Goal: Use online tool/utility: Utilize a website feature to perform a specific function

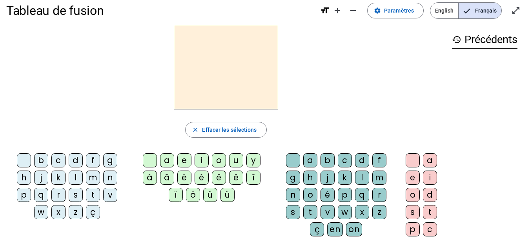
scroll to position [14, 0]
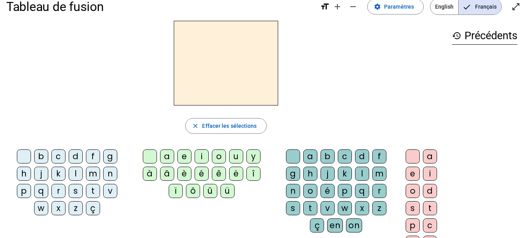
click at [377, 158] on div "f" at bounding box center [379, 156] width 14 height 14
click at [169, 158] on div "a" at bounding box center [167, 156] width 14 height 14
click at [312, 205] on div "t" at bounding box center [310, 208] width 14 height 14
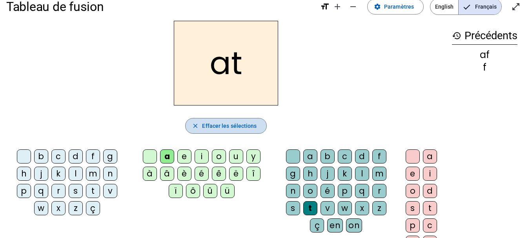
click at [241, 122] on span "Effacer les sélections" at bounding box center [229, 125] width 54 height 9
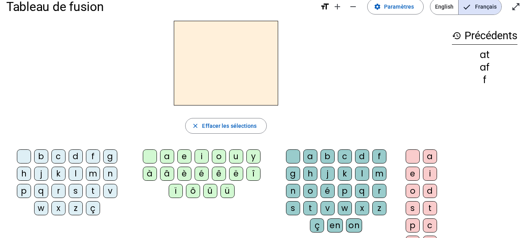
click at [379, 157] on div "f" at bounding box center [379, 156] width 14 height 14
click at [172, 154] on div "a" at bounding box center [167, 156] width 14 height 14
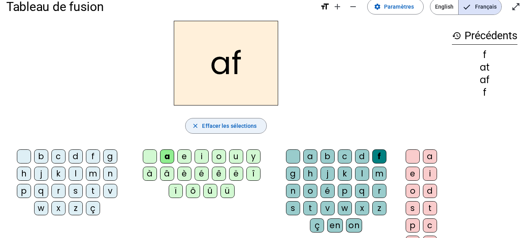
click at [252, 123] on span "Effacer les sélections" at bounding box center [229, 125] width 54 height 9
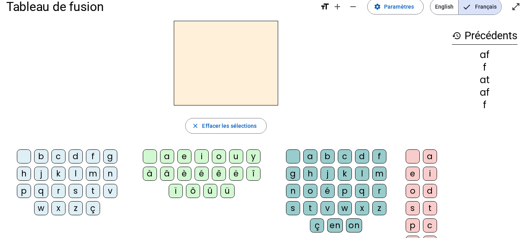
click at [426, 206] on div "t" at bounding box center [430, 208] width 14 height 14
click at [425, 157] on div "a" at bounding box center [430, 156] width 14 height 14
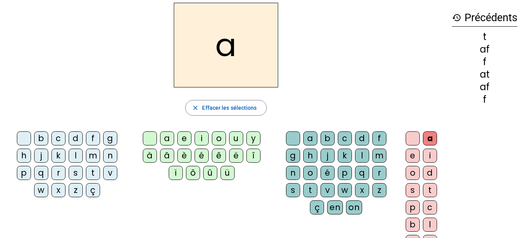
scroll to position [31, 0]
click at [365, 159] on div "l" at bounding box center [362, 156] width 14 height 14
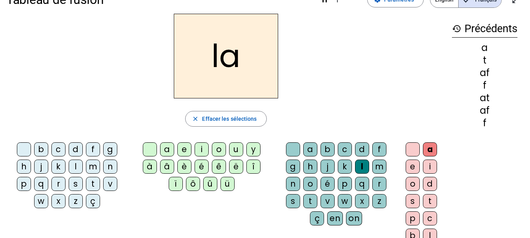
scroll to position [0, 0]
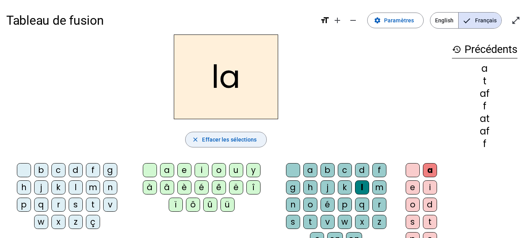
click at [245, 148] on span "button" at bounding box center [225, 139] width 80 height 19
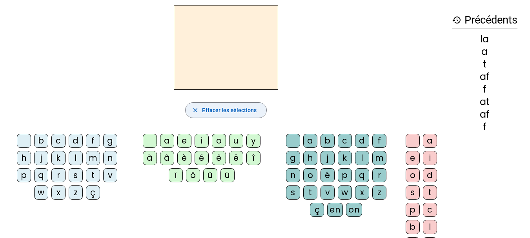
scroll to position [29, 0]
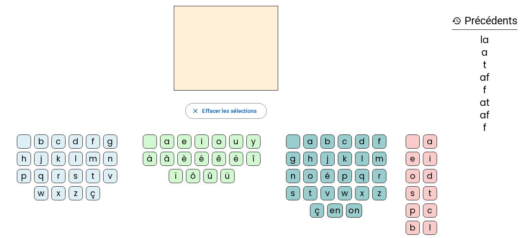
click at [379, 142] on div "f" at bounding box center [379, 141] width 14 height 14
click at [431, 142] on div "a" at bounding box center [430, 141] width 14 height 14
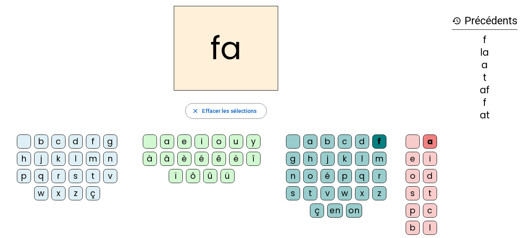
click at [306, 189] on div "t" at bounding box center [310, 193] width 14 height 14
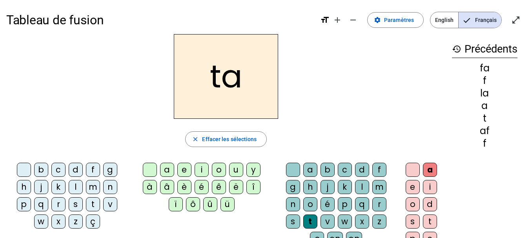
scroll to position [4, 0]
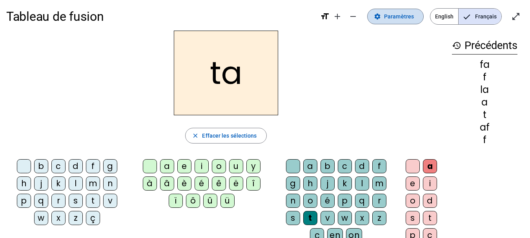
click at [399, 17] on span "Paramètres" at bounding box center [399, 16] width 30 height 9
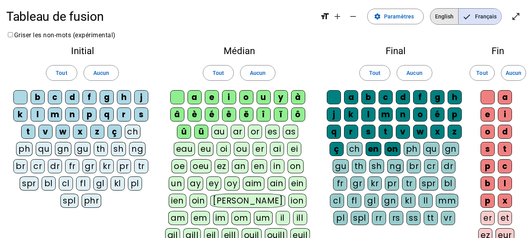
click at [441, 11] on span "English" at bounding box center [444, 17] width 28 height 16
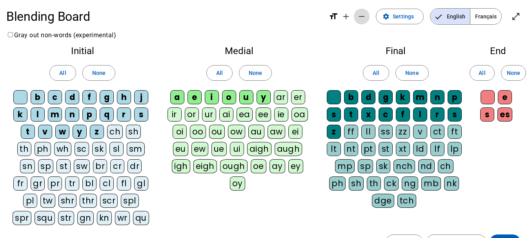
click at [362, 13] on mat-icon "remove" at bounding box center [361, 16] width 9 height 9
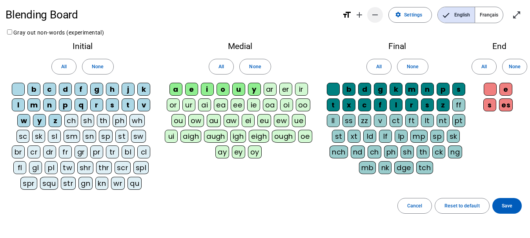
click at [379, 15] on span "Decrease font size" at bounding box center [374, 14] width 19 height 19
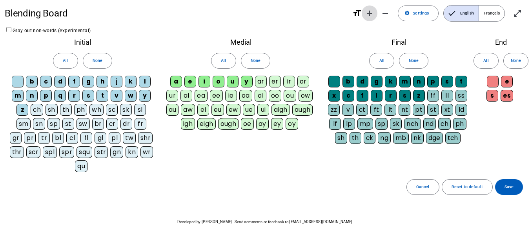
click at [372, 15] on mat-icon "add" at bounding box center [369, 13] width 9 height 9
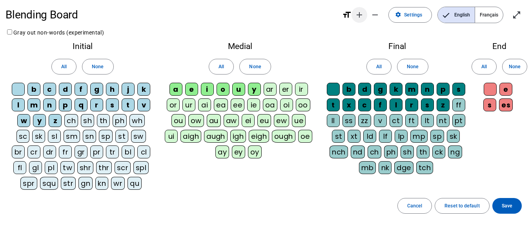
click at [358, 14] on mat-icon "add" at bounding box center [358, 14] width 9 height 9
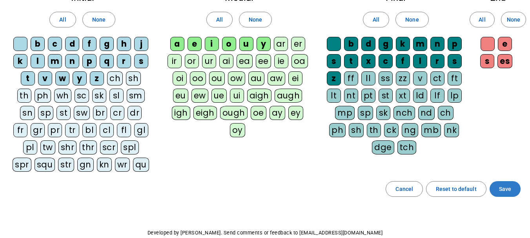
click at [507, 197] on span at bounding box center [504, 189] width 31 height 19
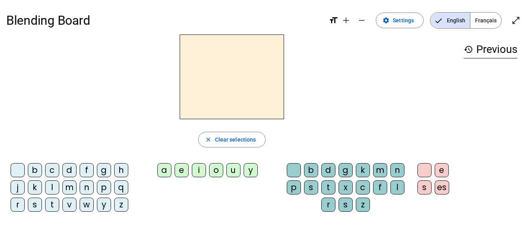
click at [89, 165] on div "f" at bounding box center [87, 170] width 14 height 14
click at [161, 169] on div "a" at bounding box center [164, 170] width 14 height 14
click at [327, 185] on div "t" at bounding box center [328, 187] width 14 height 14
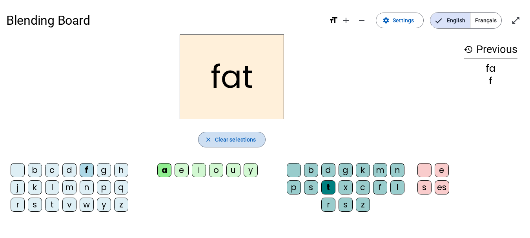
click at [234, 143] on span "Clear selections" at bounding box center [235, 139] width 41 height 9
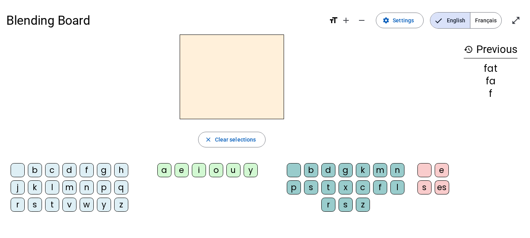
click at [34, 203] on div "s" at bounding box center [35, 205] width 14 height 14
click at [163, 171] on div "a" at bounding box center [164, 170] width 14 height 14
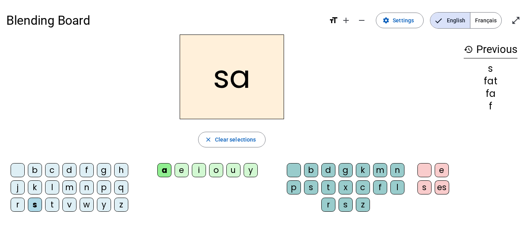
click at [327, 190] on div "t" at bounding box center [328, 187] width 14 height 14
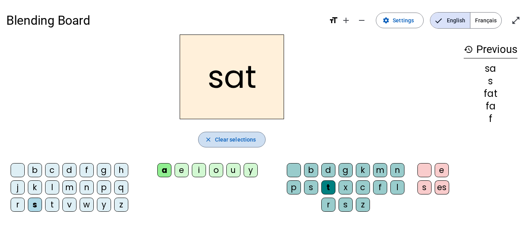
click at [243, 134] on span "button" at bounding box center [231, 139] width 67 height 19
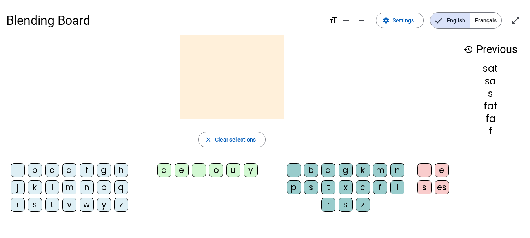
click at [37, 209] on div "s" at bounding box center [35, 205] width 14 height 14
click at [166, 175] on div "a" at bounding box center [164, 170] width 14 height 14
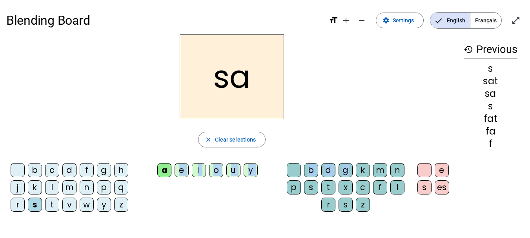
drag, startPoint x: 166, startPoint y: 175, endPoint x: 340, endPoint y: 171, distance: 174.5
click at [340, 171] on div "b c d f g h j k l m n p q r s t v w y z a e i o u y b d g k m n p s t x c f l r…" at bounding box center [231, 189] width 451 height 58
click at [296, 185] on div "p" at bounding box center [294, 187] width 14 height 14
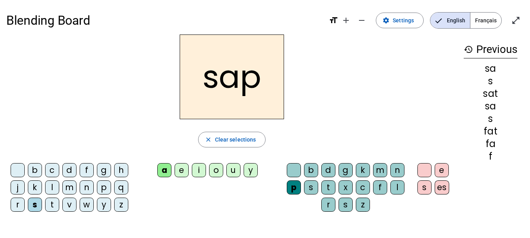
click at [53, 205] on div "t" at bounding box center [52, 205] width 14 height 14
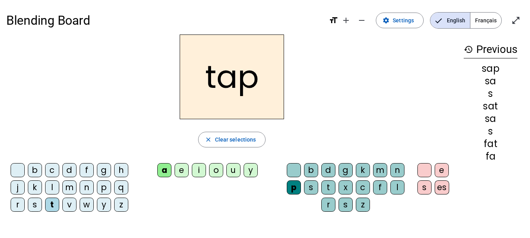
click at [72, 186] on div "m" at bounding box center [69, 187] width 14 height 14
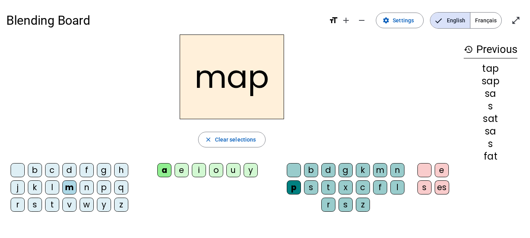
click at [331, 189] on div "t" at bounding box center [328, 187] width 14 height 14
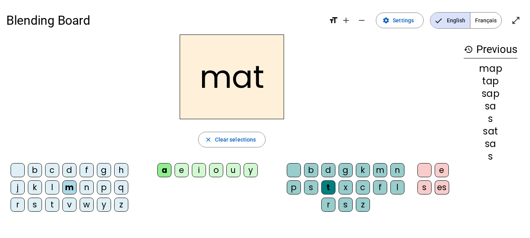
click at [107, 189] on div "p" at bounding box center [104, 187] width 14 height 14
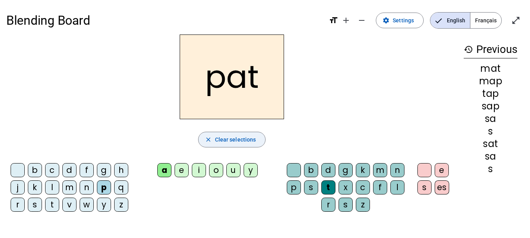
click at [241, 140] on span "Clear selections" at bounding box center [235, 139] width 41 height 9
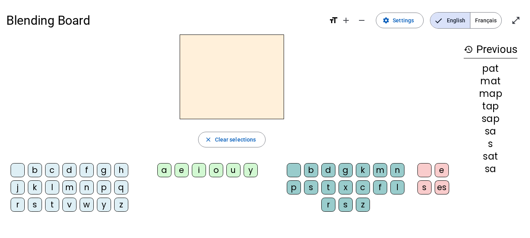
click at [84, 172] on div "f" at bounding box center [87, 170] width 14 height 14
click at [166, 172] on div "a" at bounding box center [164, 170] width 14 height 14
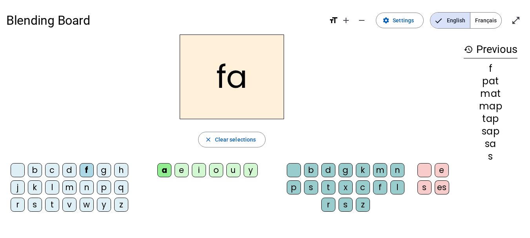
click at [330, 189] on div "t" at bounding box center [328, 187] width 14 height 14
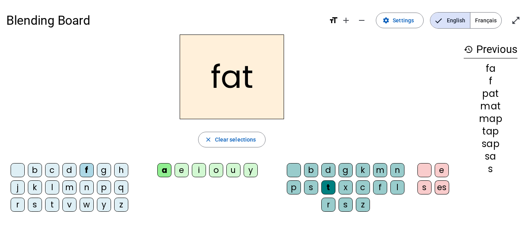
click at [36, 169] on div "b" at bounding box center [35, 170] width 14 height 14
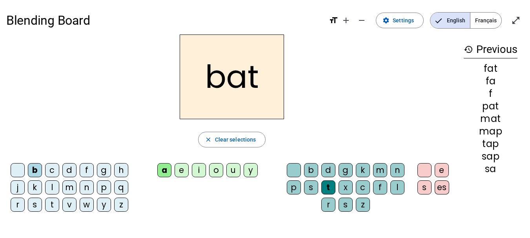
click at [53, 176] on div "c" at bounding box center [52, 170] width 14 height 14
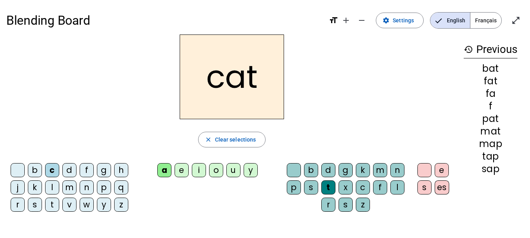
click at [124, 167] on div "h" at bounding box center [121, 170] width 14 height 14
